Goal: Check status: Check status

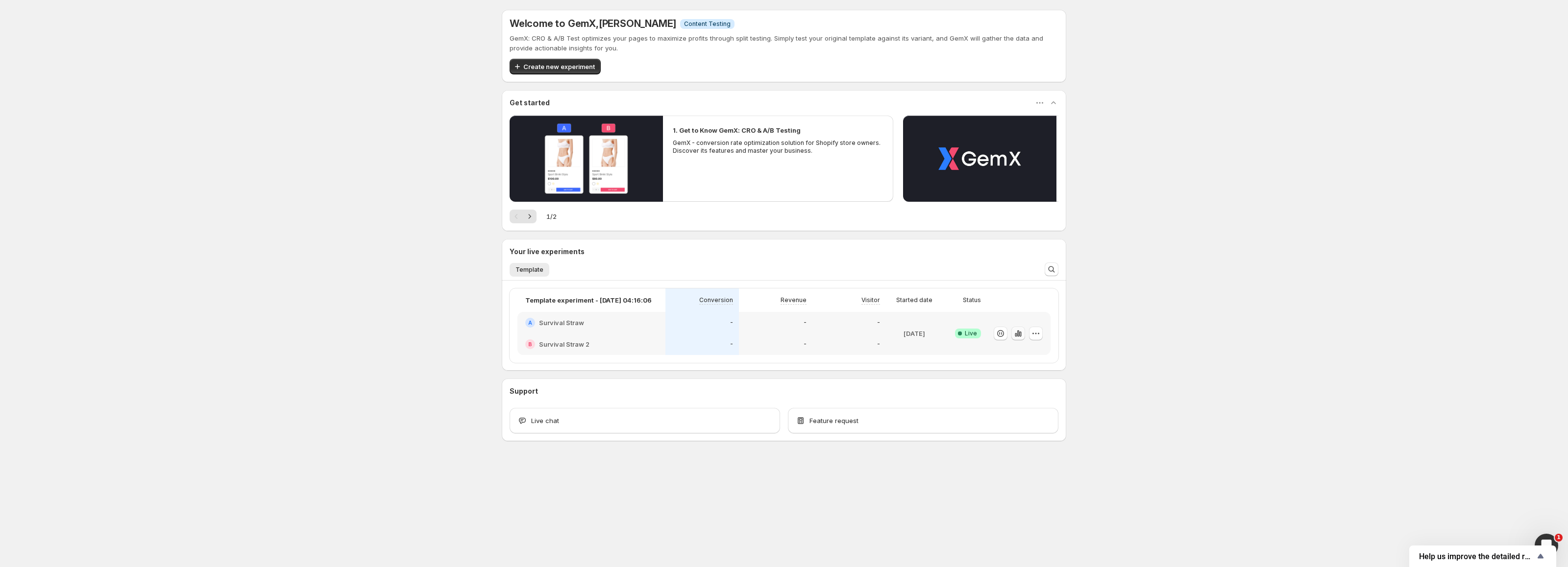
click at [1016, 335] on icon "button" at bounding box center [1015, 335] width 2 height 4
click at [1002, 333] on icon "button" at bounding box center [1001, 333] width 10 height 10
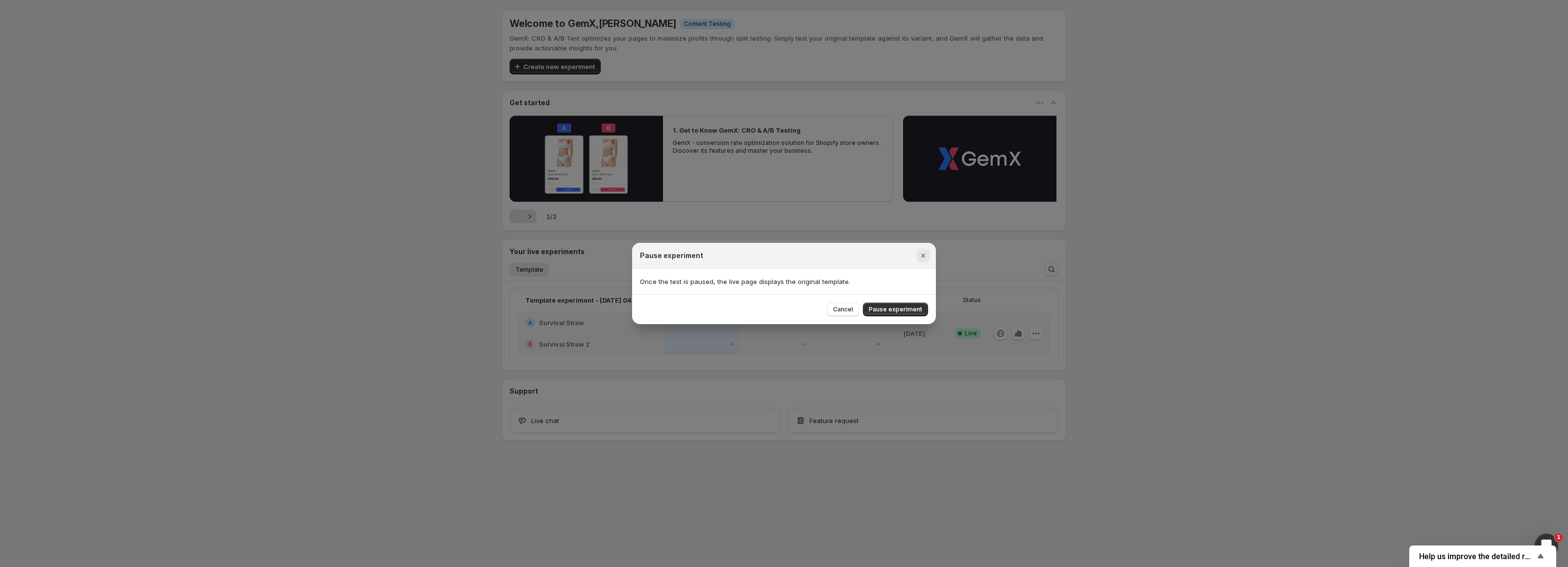
click at [923, 254] on icon "Close" at bounding box center [923, 256] width 10 height 10
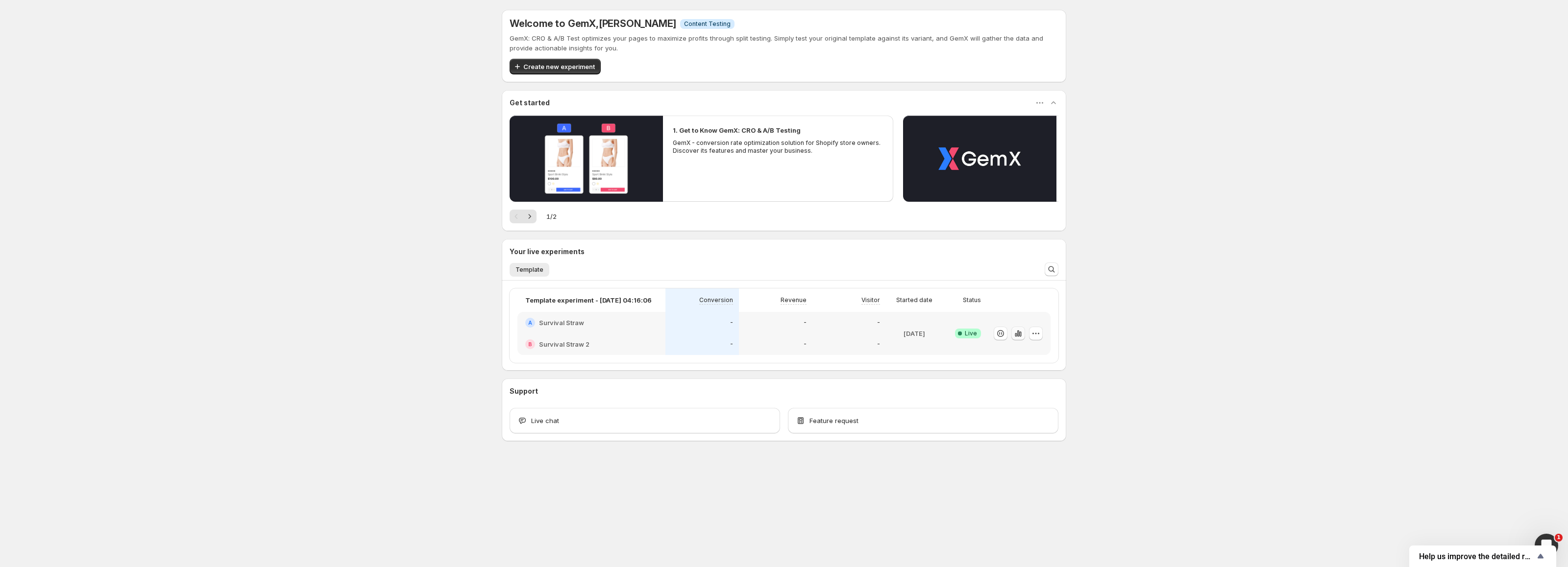
drag, startPoint x: 1017, startPoint y: 338, endPoint x: 1020, endPoint y: 335, distance: 4.2
click at [1017, 338] on button "button" at bounding box center [1018, 333] width 14 height 14
